Goal: Use online tool/utility: Utilize a website feature to perform a specific function

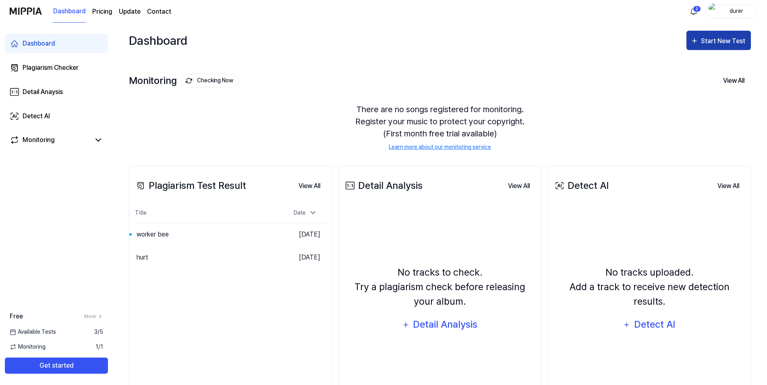
click at [704, 36] on div "Start New Test" at bounding box center [724, 41] width 46 height 10
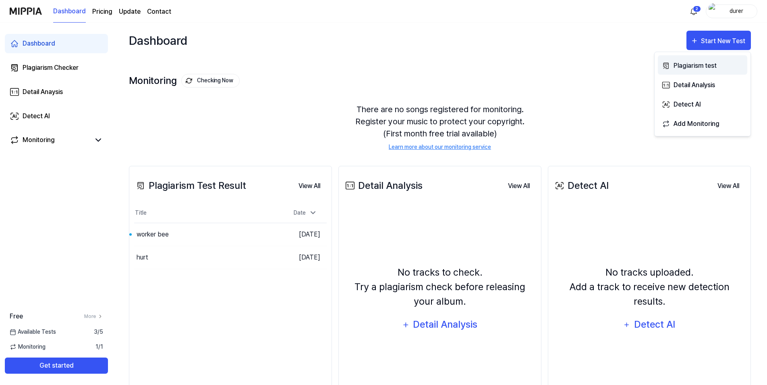
click at [700, 64] on div "Plagiarism test" at bounding box center [709, 65] width 70 height 10
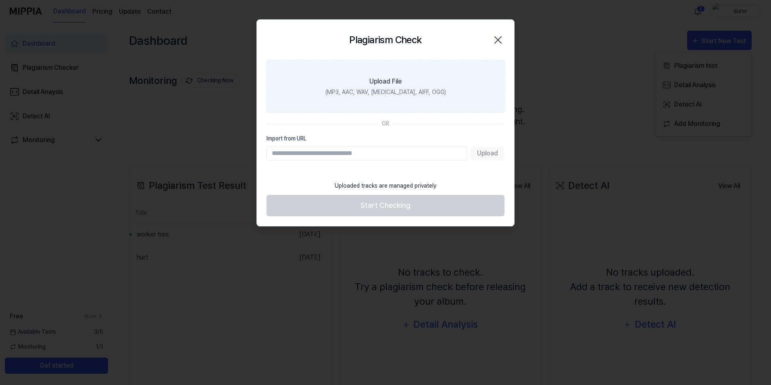
click at [382, 91] on div "(MP3, AAC, WAV, FLAC, AIFF, OGG)" at bounding box center [385, 92] width 121 height 8
click at [0, 0] on input "Upload File (MP3, AAC, WAV, FLAC, AIFF, OGG)" at bounding box center [0, 0] width 0 height 0
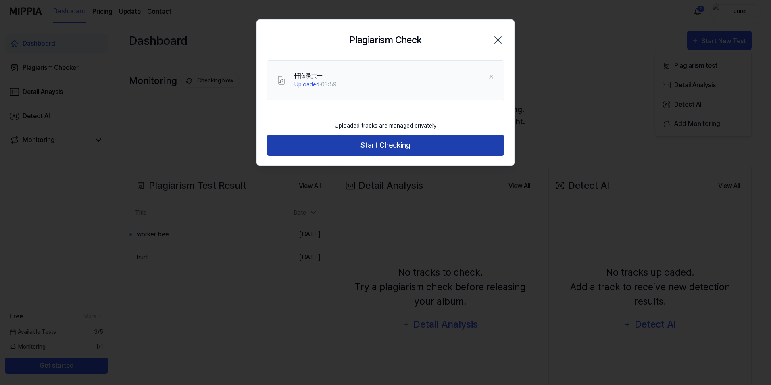
click at [333, 149] on button "Start Checking" at bounding box center [385, 145] width 238 height 21
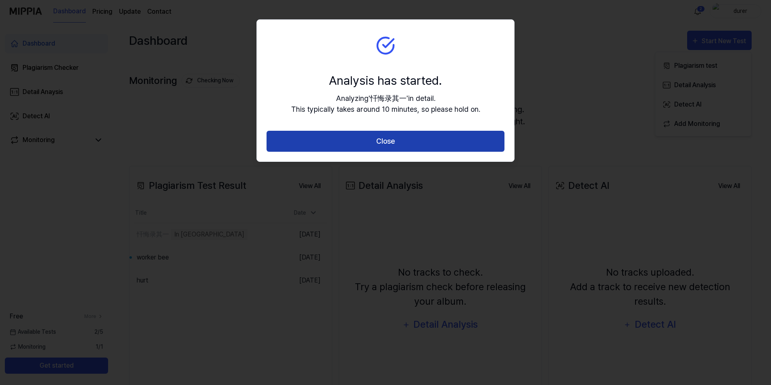
click at [345, 141] on button "Close" at bounding box center [385, 141] width 238 height 21
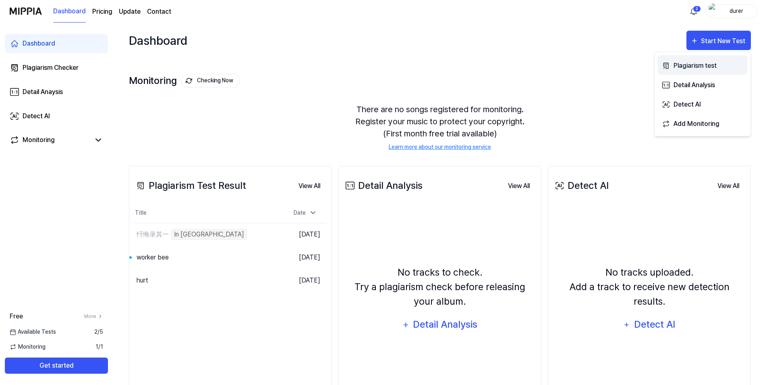
click at [697, 67] on div "Plagiarism test" at bounding box center [709, 65] width 70 height 10
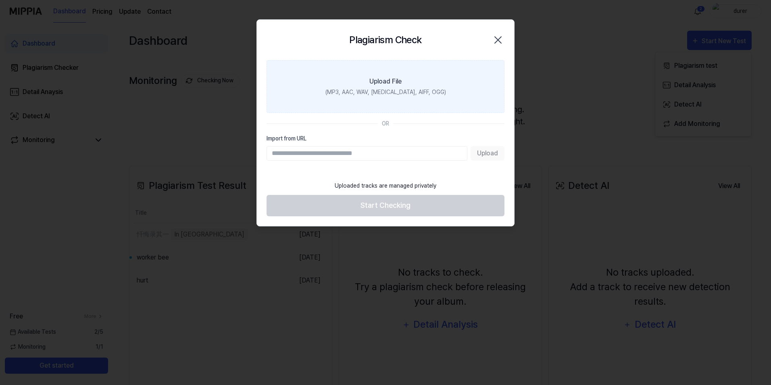
click at [387, 93] on div "(MP3, AAC, WAV, FLAC, AIFF, OGG)" at bounding box center [385, 92] width 121 height 8
click at [0, 0] on input "Upload File (MP3, AAC, WAV, FLAC, AIFF, OGG)" at bounding box center [0, 0] width 0 height 0
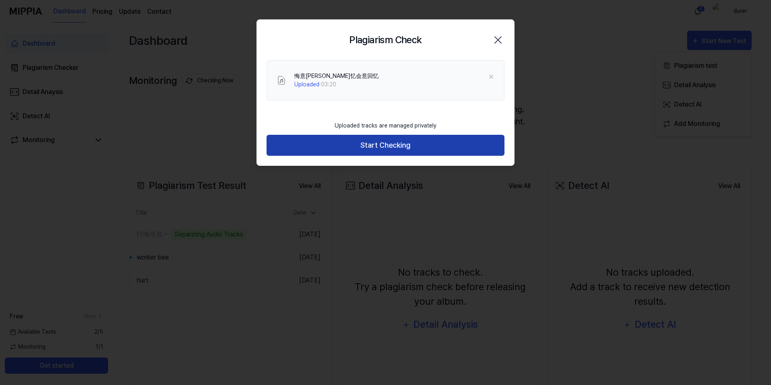
click at [388, 145] on button "Start Checking" at bounding box center [385, 145] width 238 height 21
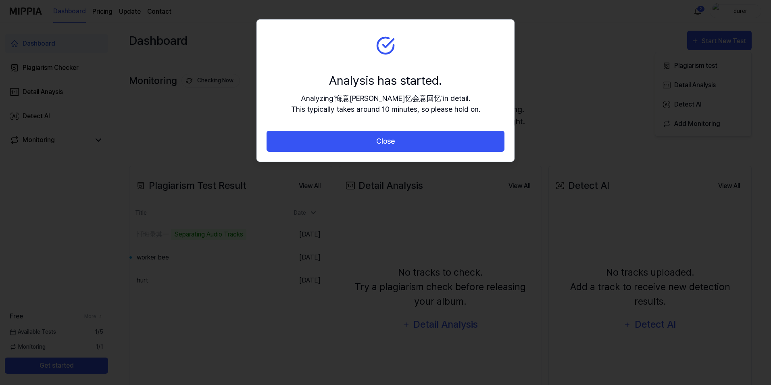
click at [388, 145] on button "Close" at bounding box center [385, 141] width 238 height 21
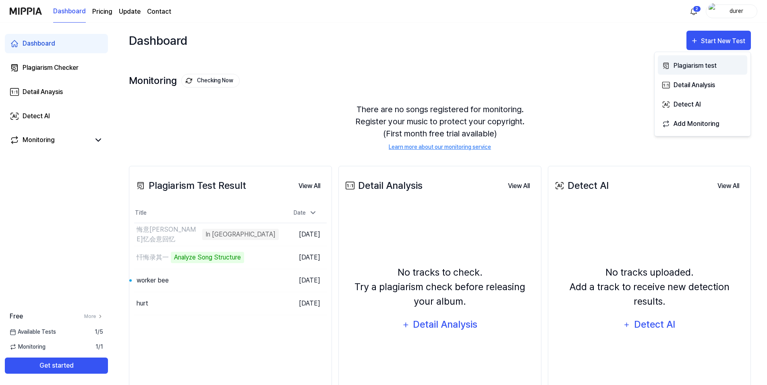
click at [701, 71] on div "Plagiarism test" at bounding box center [709, 65] width 70 height 10
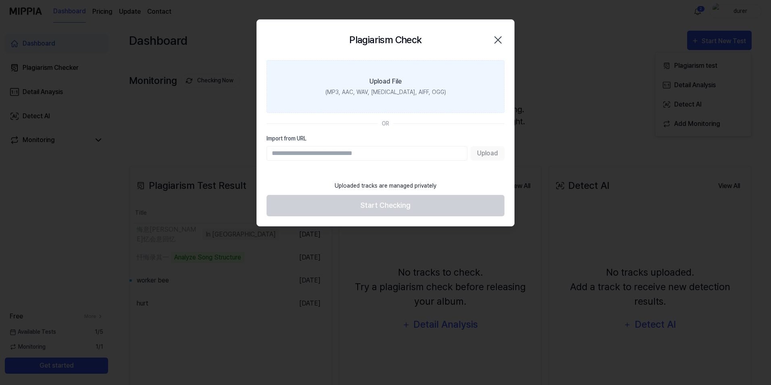
click at [394, 90] on div "(MP3, AAC, WAV, FLAC, AIFF, OGG)" at bounding box center [385, 92] width 121 height 8
click at [0, 0] on input "Upload File (MP3, AAC, WAV, FLAC, AIFF, OGG)" at bounding box center [0, 0] width 0 height 0
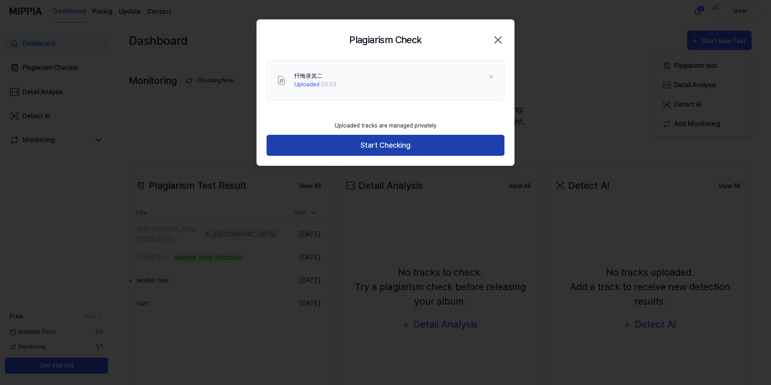
click at [401, 139] on button "Start Checking" at bounding box center [385, 145] width 238 height 21
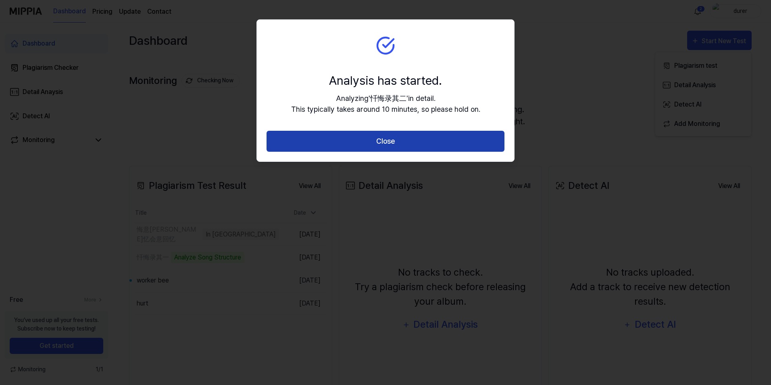
click at [399, 141] on button "Close" at bounding box center [385, 141] width 238 height 21
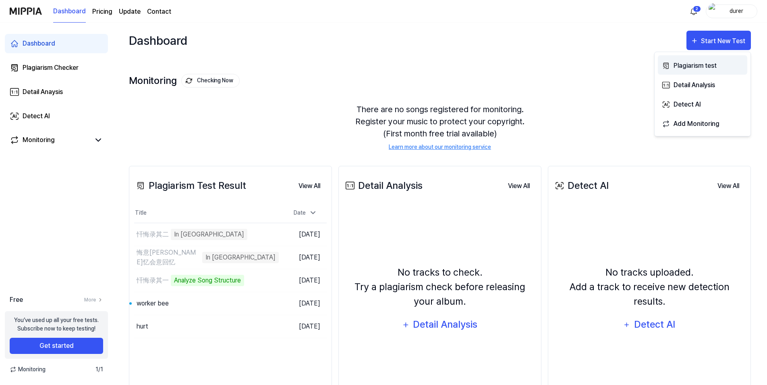
click at [686, 69] on div "Plagiarism test" at bounding box center [709, 65] width 70 height 10
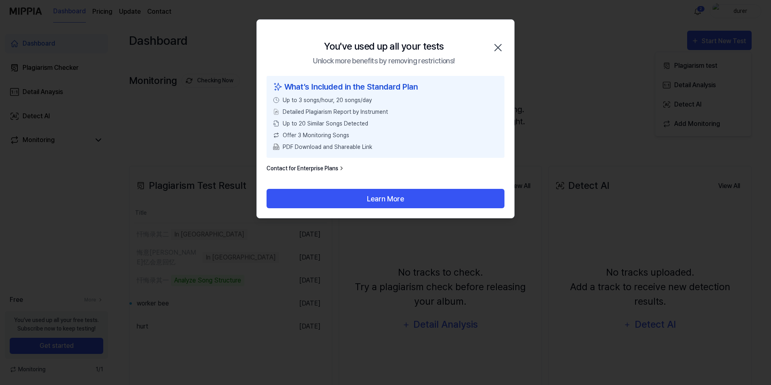
click at [500, 51] on icon "button" at bounding box center [497, 47] width 13 height 13
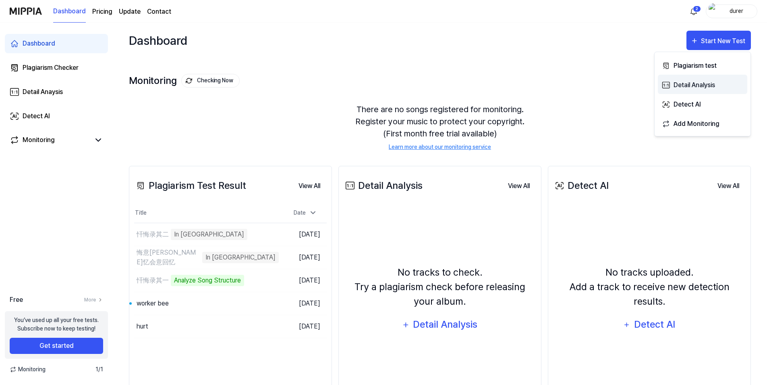
click at [723, 75] on button "Detail Analysis" at bounding box center [702, 84] width 89 height 19
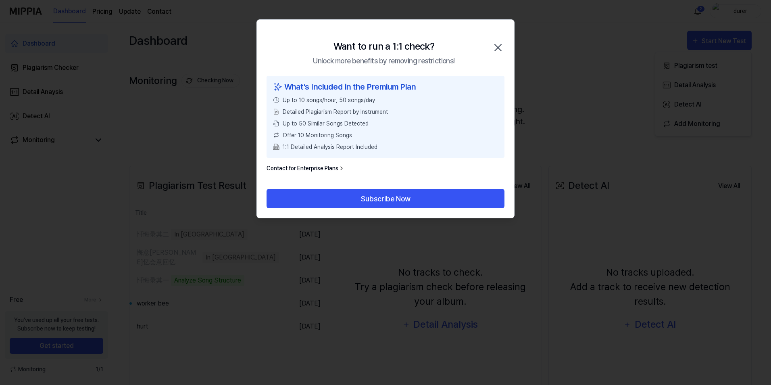
click at [504, 51] on div "Want to run a 1:1 check? Unlock more benefits by removing restrictions! Close" at bounding box center [385, 48] width 257 height 56
click at [494, 48] on icon "button" at bounding box center [497, 47] width 13 height 13
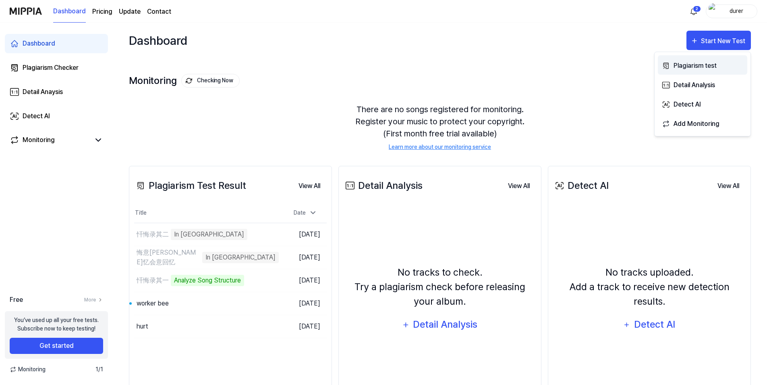
click at [696, 68] on div "Plagiarism test" at bounding box center [709, 65] width 70 height 10
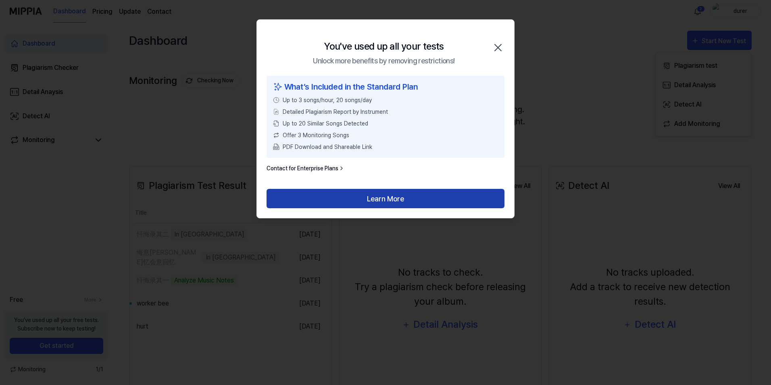
click at [427, 194] on button "Learn More" at bounding box center [385, 198] width 238 height 19
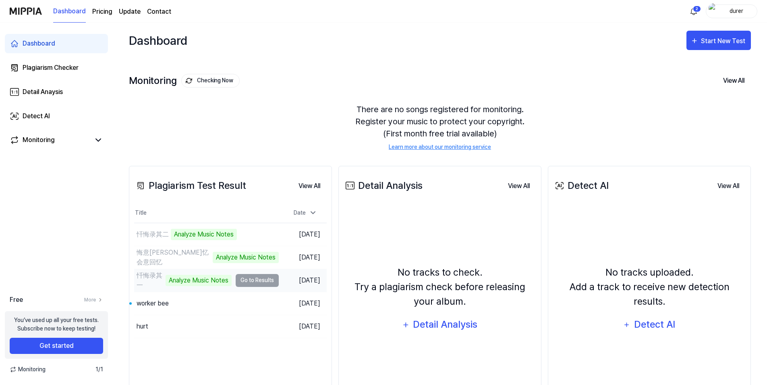
click at [251, 279] on td "忏悔录其一 Analyze Music Notes Go to Results" at bounding box center [206, 280] width 145 height 23
click at [258, 256] on td "悔意辉忆会意回忆 Analyze Music Notes Go to Results" at bounding box center [206, 257] width 145 height 23
click at [258, 235] on td "忏悔录其二 Analyze Music Notes Go to Results" at bounding box center [206, 234] width 145 height 23
click at [197, 323] on div "hurt" at bounding box center [183, 326] width 98 height 23
click at [164, 307] on div "worker bee" at bounding box center [153, 303] width 32 height 10
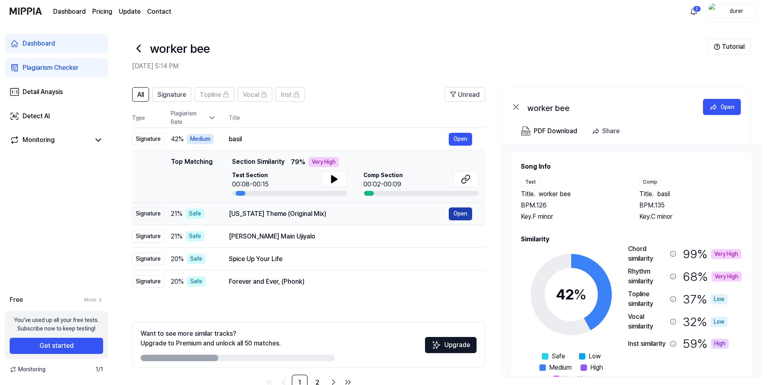
click at [457, 214] on button "Open" at bounding box center [460, 213] width 23 height 13
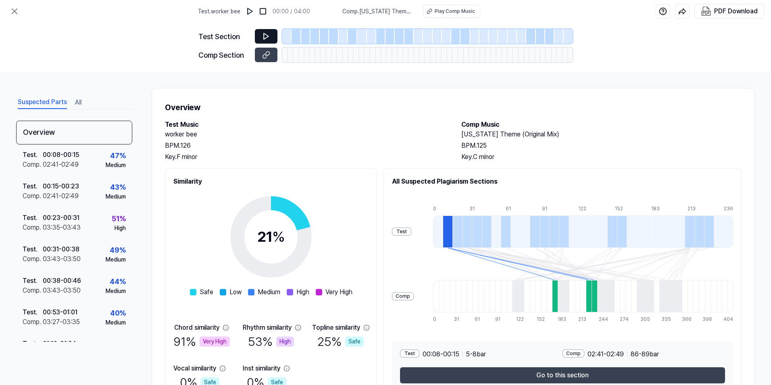
click at [268, 38] on icon at bounding box center [266, 36] width 8 height 8
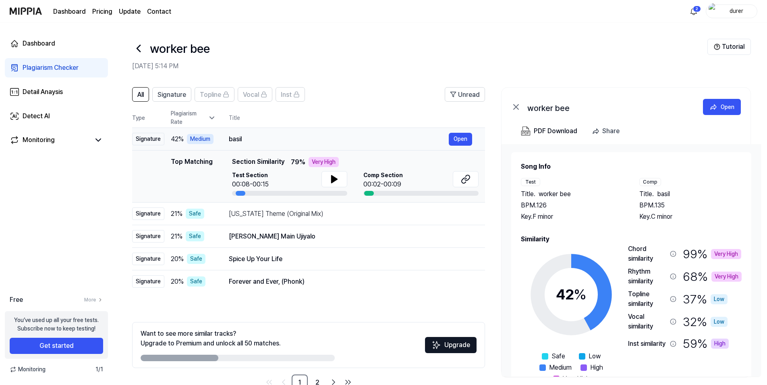
click at [237, 137] on div "basil" at bounding box center [339, 139] width 220 height 10
click at [330, 178] on icon at bounding box center [335, 179] width 10 height 10
click at [468, 181] on icon at bounding box center [466, 179] width 10 height 10
click at [461, 217] on button "Open" at bounding box center [460, 213] width 23 height 13
click at [227, 210] on td "Kansas Theme (Original Mix) Open" at bounding box center [350, 213] width 269 height 23
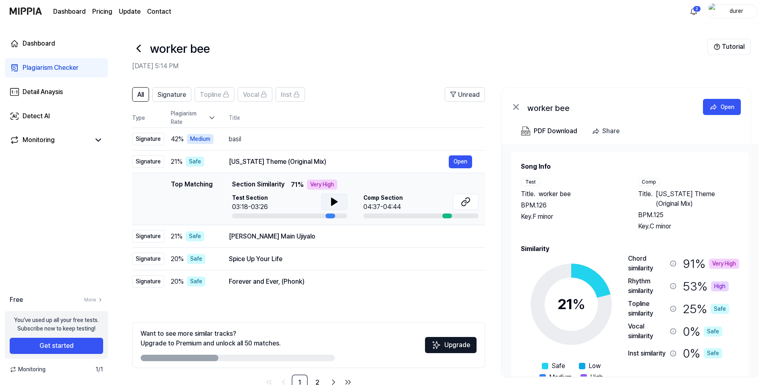
click at [333, 200] on icon at bounding box center [335, 201] width 6 height 7
click at [470, 204] on icon at bounding box center [466, 202] width 10 height 10
click at [333, 202] on icon at bounding box center [335, 201] width 6 height 7
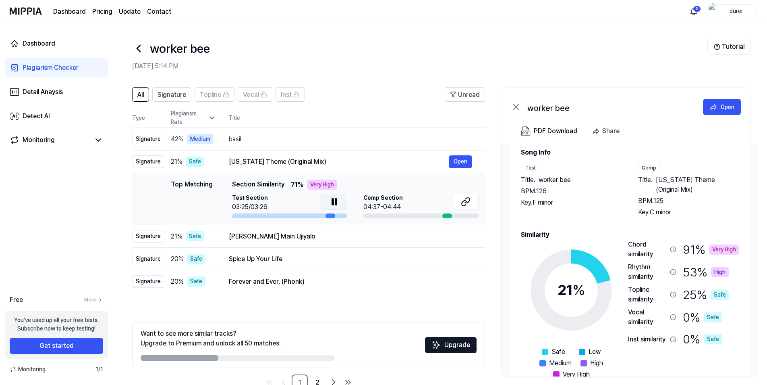
scroll to position [25, 0]
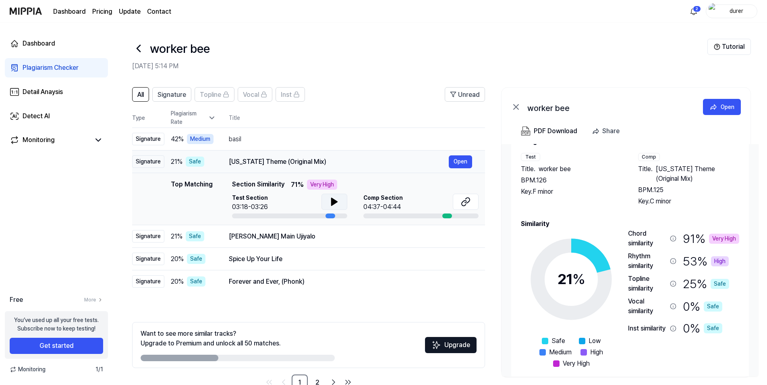
click at [337, 164] on div "Kansas Theme (Original Mix)" at bounding box center [339, 162] width 220 height 10
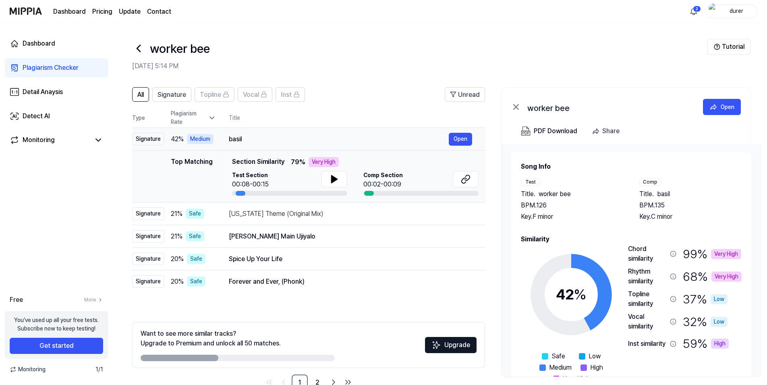
click at [323, 139] on div "basil" at bounding box center [339, 139] width 220 height 10
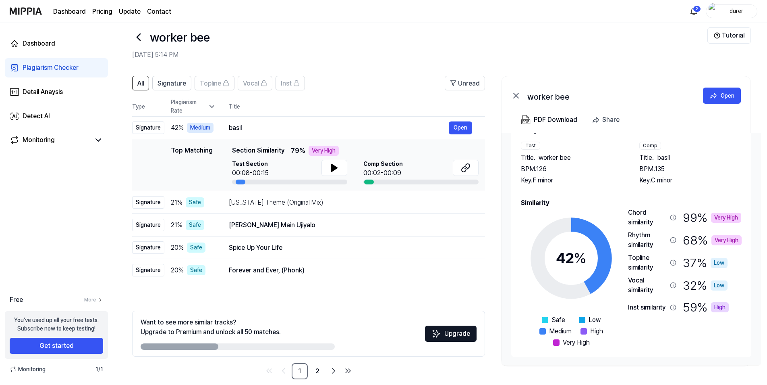
scroll to position [22, 0]
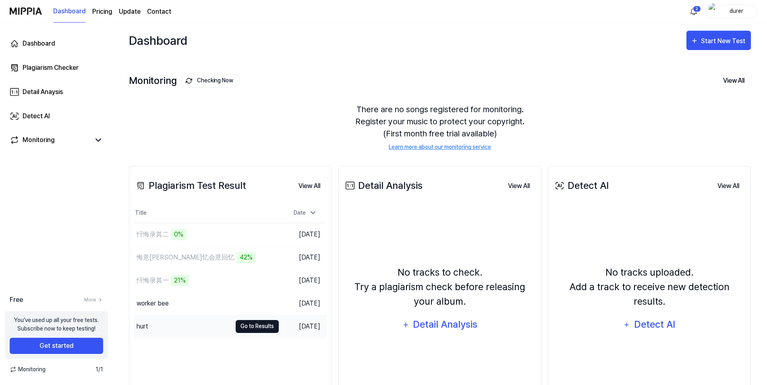
click at [243, 325] on button "Go to Results" at bounding box center [257, 326] width 43 height 13
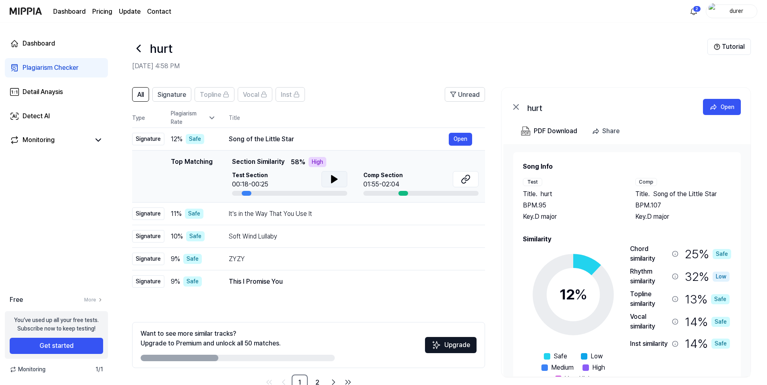
click at [326, 179] on button at bounding box center [335, 179] width 26 height 16
click at [463, 185] on button at bounding box center [466, 179] width 26 height 16
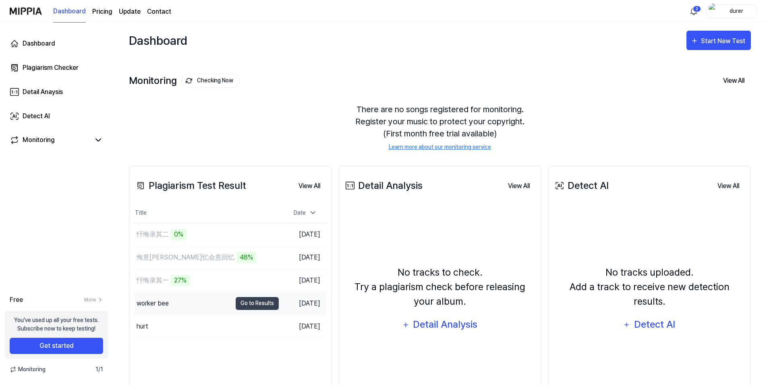
click at [192, 302] on div "worker bee" at bounding box center [183, 303] width 98 height 23
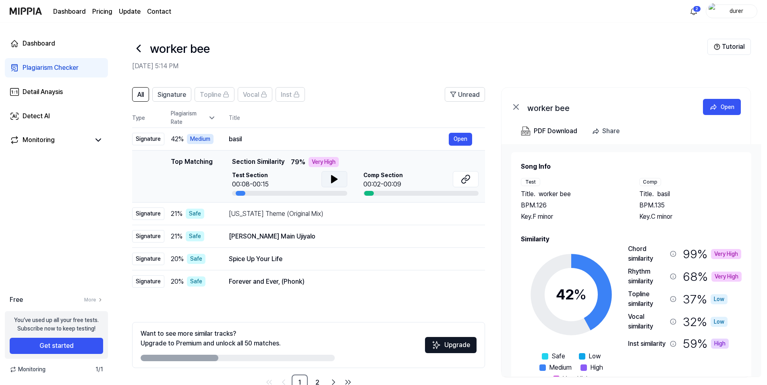
click at [334, 177] on icon at bounding box center [335, 179] width 10 height 10
click at [462, 178] on icon at bounding box center [466, 179] width 10 height 10
click at [330, 179] on icon at bounding box center [335, 179] width 10 height 10
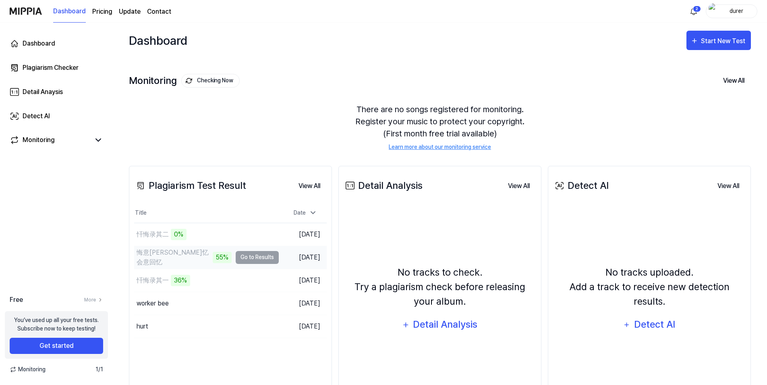
click at [249, 260] on td "悔意辉忆会意回忆 55% Go to Results" at bounding box center [206, 257] width 145 height 23
